Goal: Find specific page/section: Find specific page/section

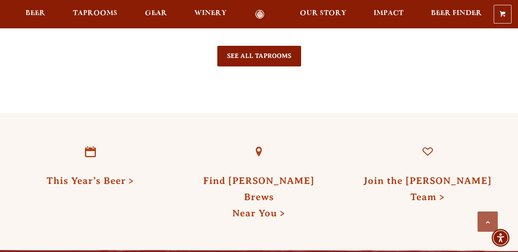
scroll to position [1961, 0]
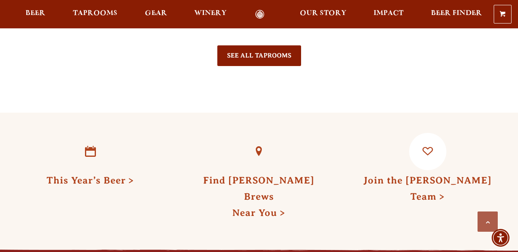
click at [429, 186] on h3 "Join the [PERSON_NAME] Team" at bounding box center [428, 186] width 140 height 33
click at [428, 176] on link "Join the [PERSON_NAME] Team" at bounding box center [427, 188] width 128 height 27
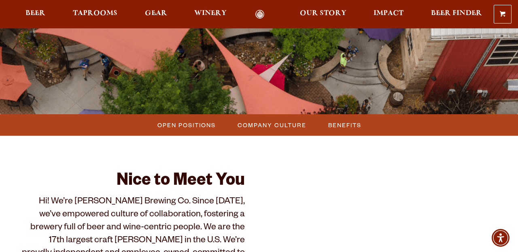
scroll to position [166, 0]
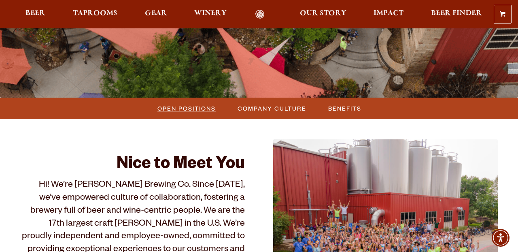
click at [202, 109] on span "Open Positions" at bounding box center [186, 108] width 58 height 12
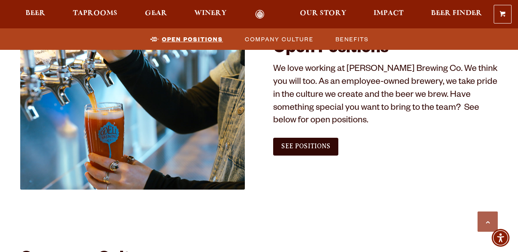
scroll to position [469, 0]
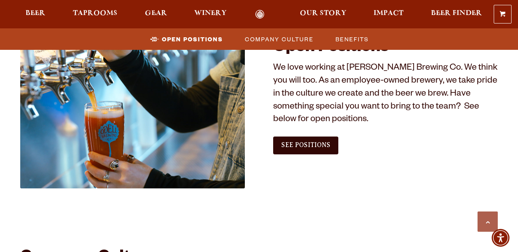
scroll to position [419, 0]
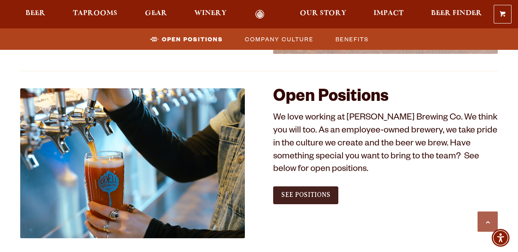
click at [314, 199] on link "See Positions" at bounding box center [305, 195] width 65 height 18
